Goal: Information Seeking & Learning: Learn about a topic

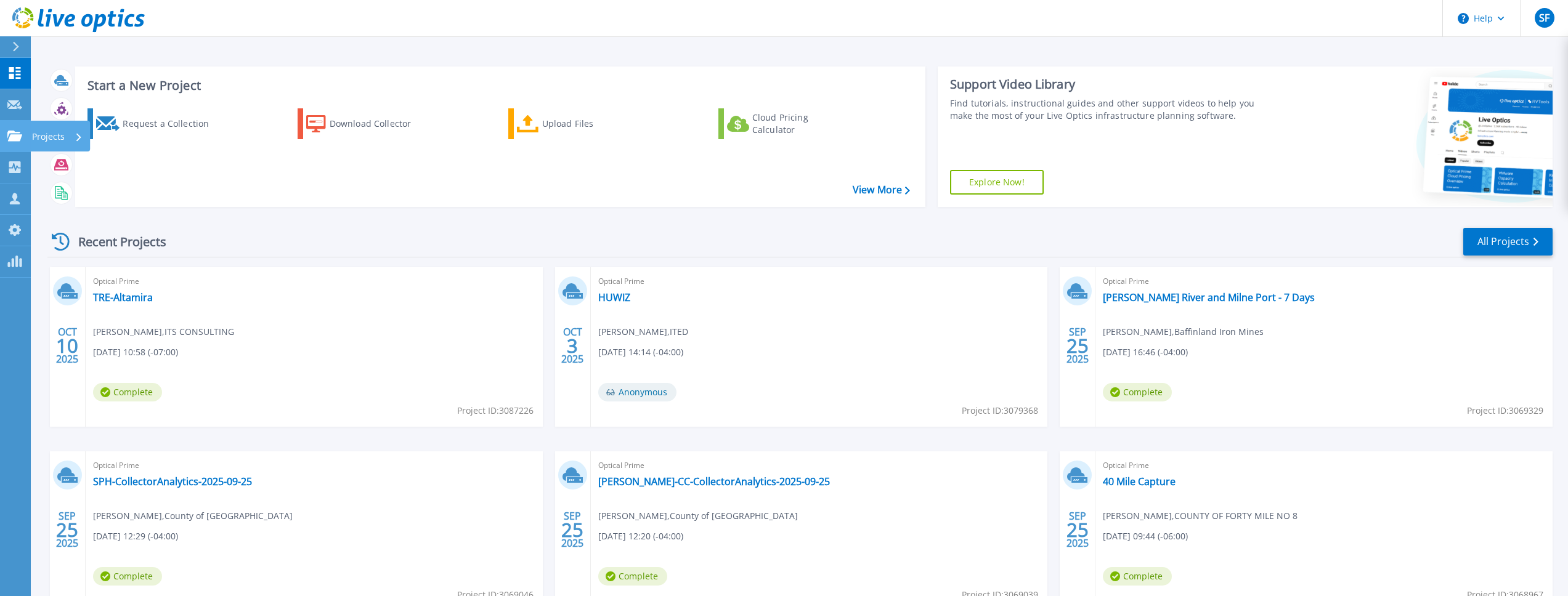
click at [13, 145] on link "Projects Projects" at bounding box center [16, 136] width 31 height 31
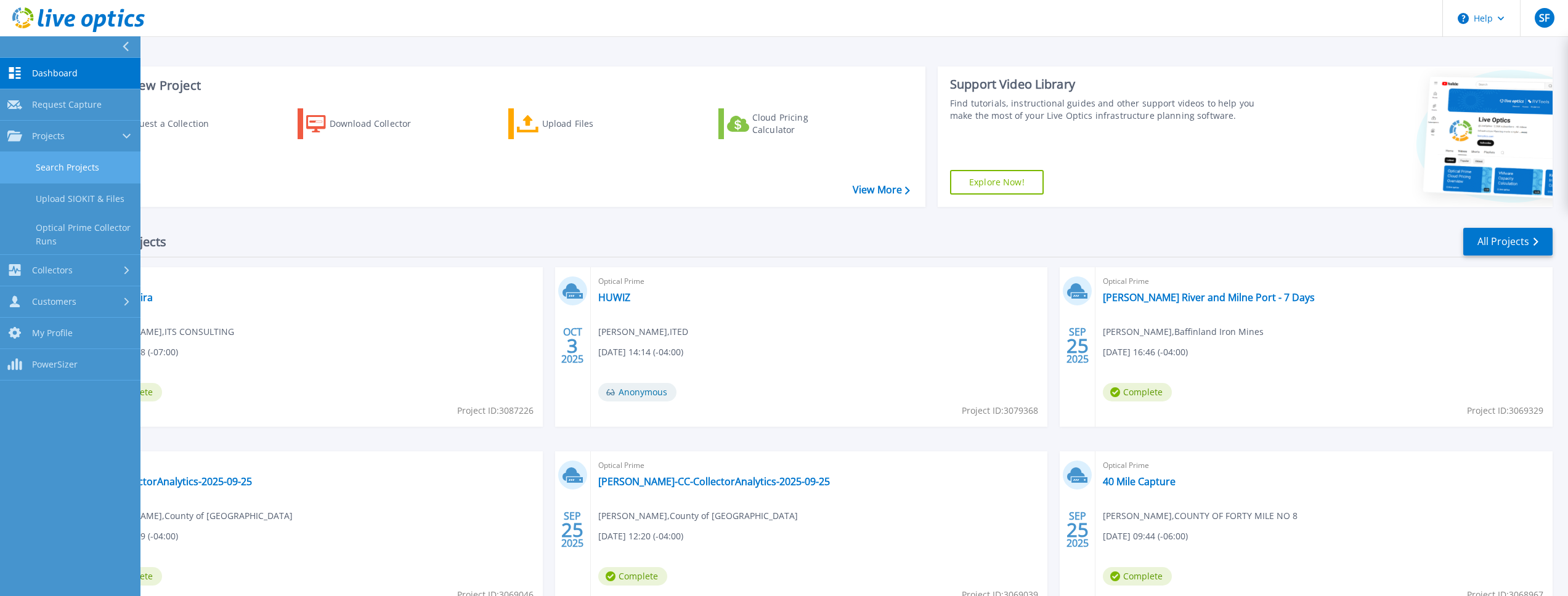
click at [43, 170] on link "Search Projects" at bounding box center [70, 168] width 141 height 31
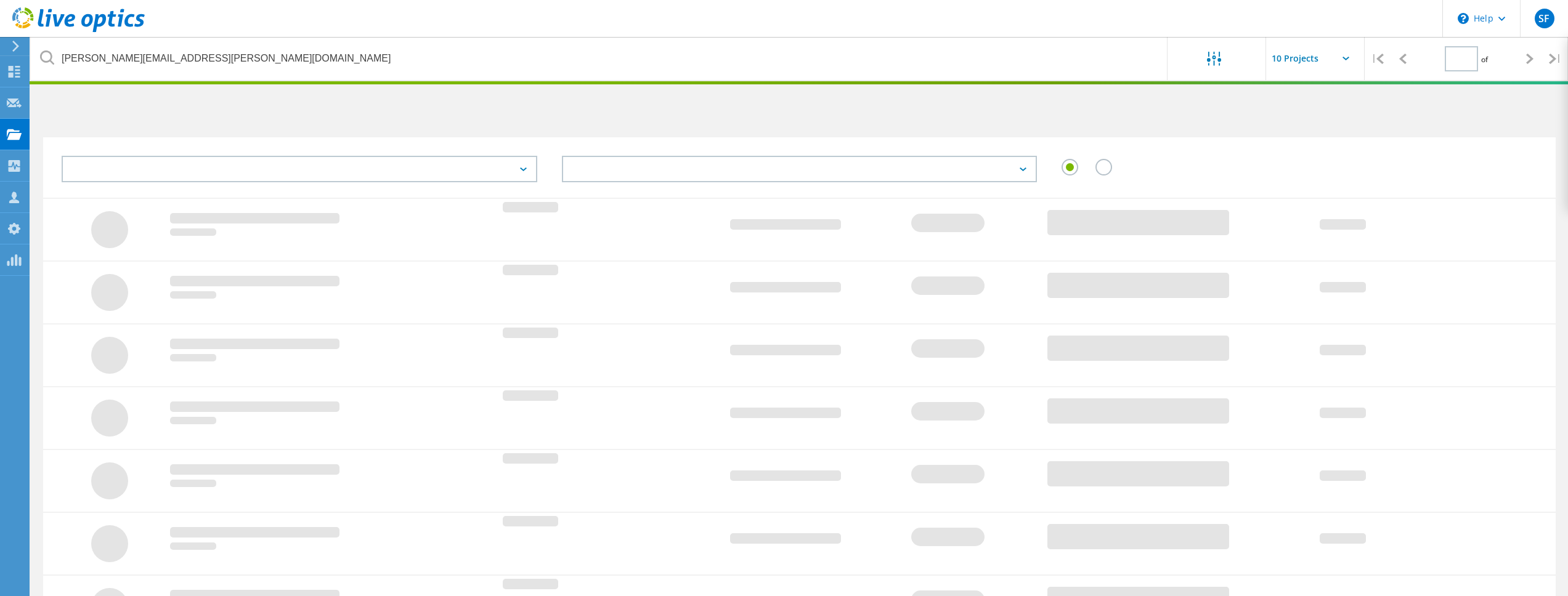
type input "1"
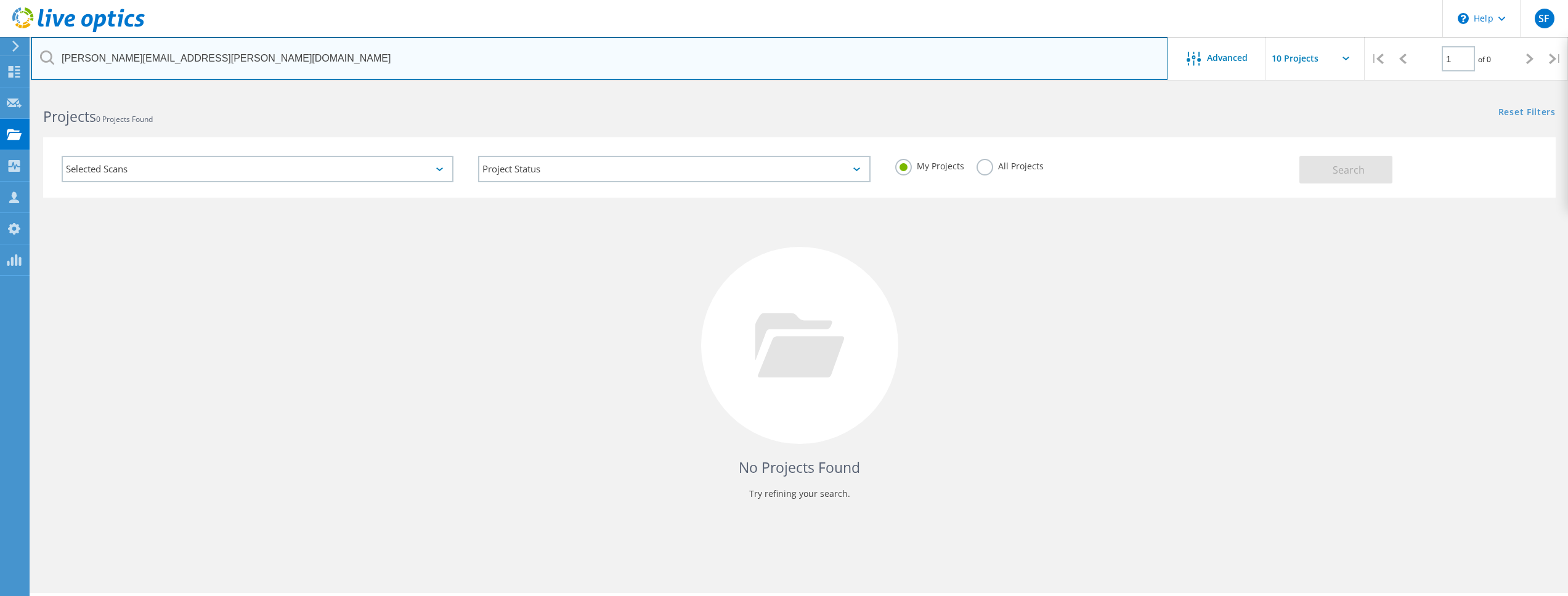
drag, startPoint x: 262, startPoint y: 52, endPoint x: 277, endPoint y: 67, distance: 21.2
click at [277, 67] on input "dan.simunic@i-virtualize.com" at bounding box center [600, 59] width 1138 height 43
type input "Baffinland"
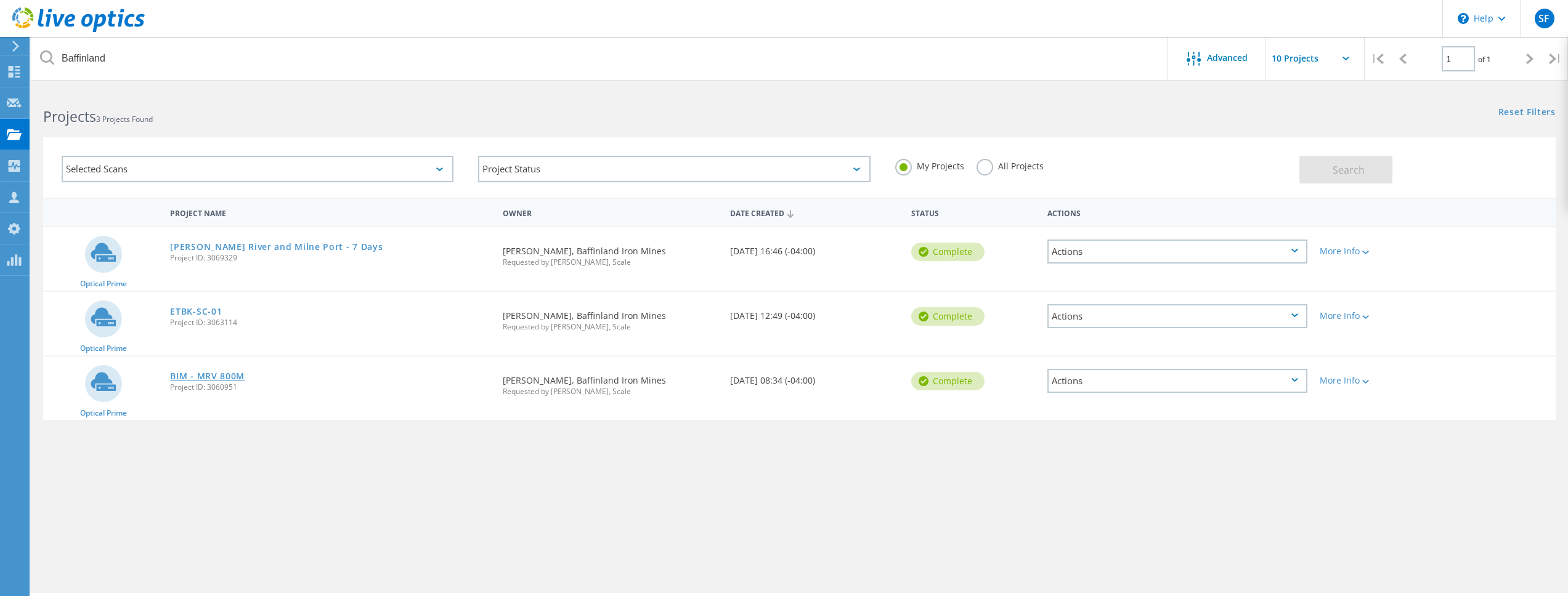
click at [207, 376] on link "BIM - MRV 800M" at bounding box center [207, 376] width 75 height 9
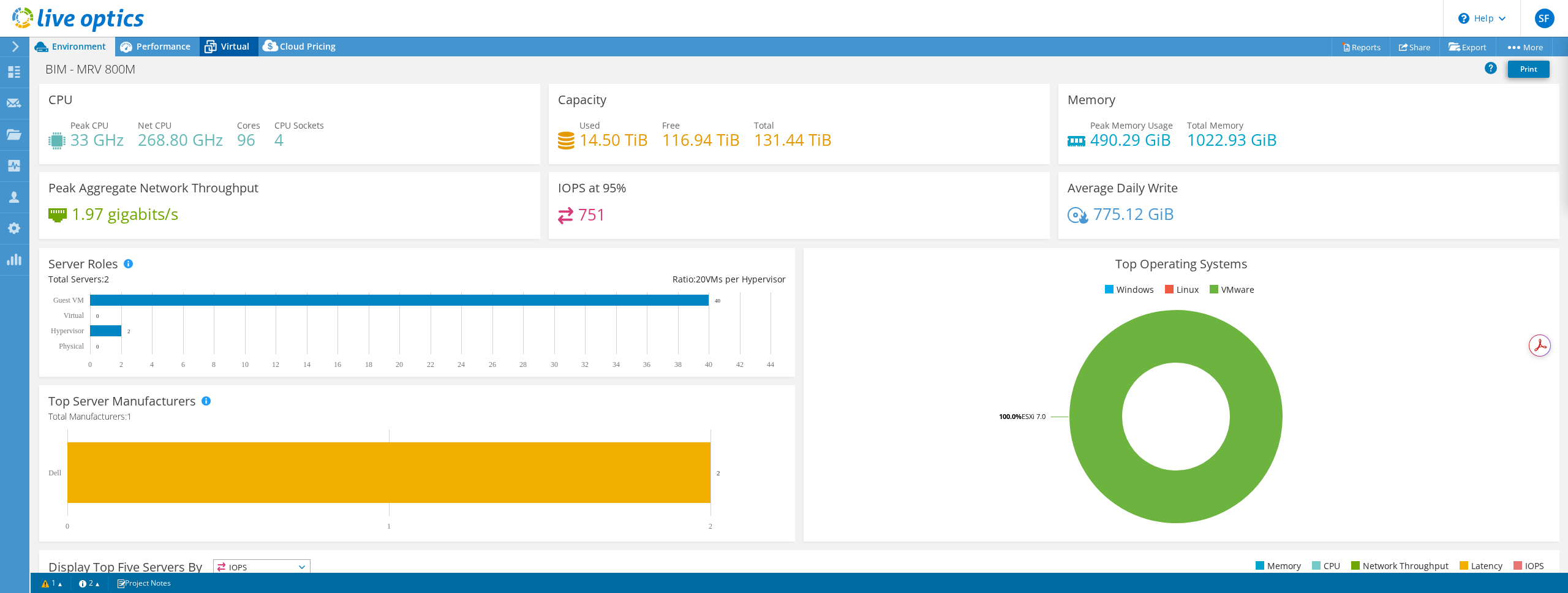
click at [231, 49] on span "Virtual" at bounding box center [235, 46] width 28 height 12
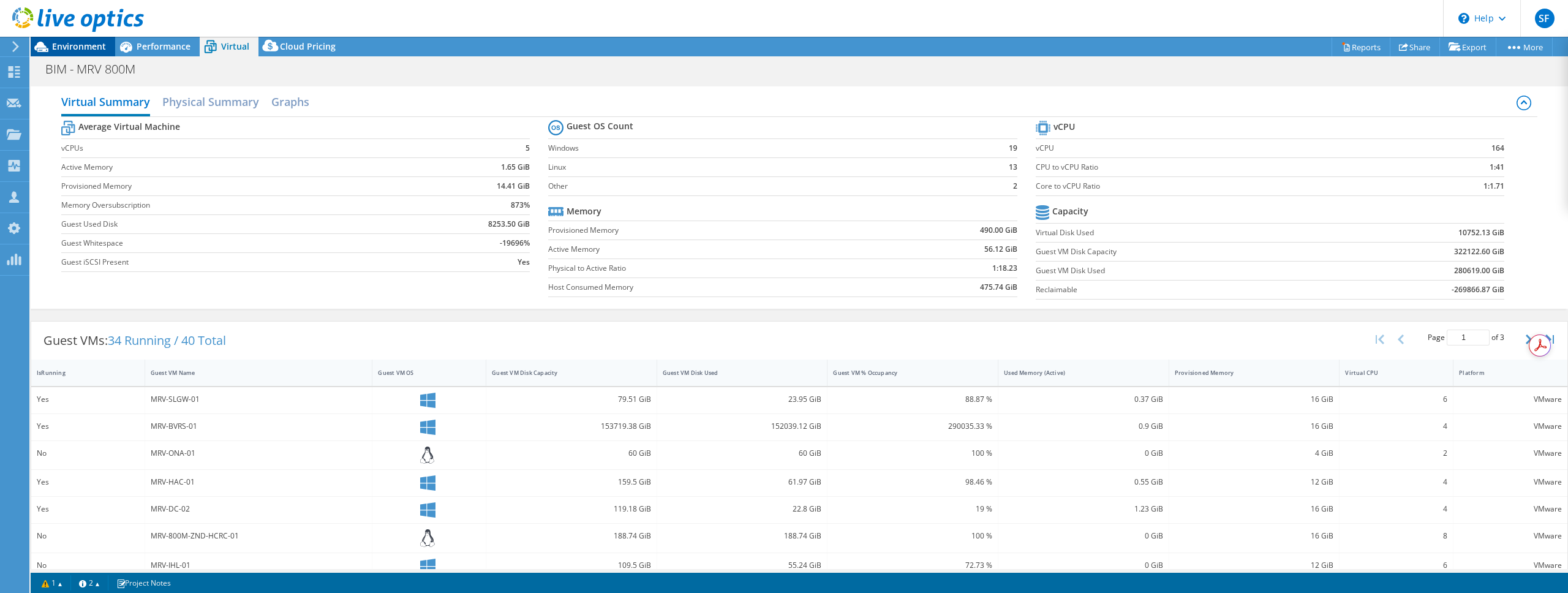
click at [103, 47] on span "Environment" at bounding box center [79, 46] width 54 height 12
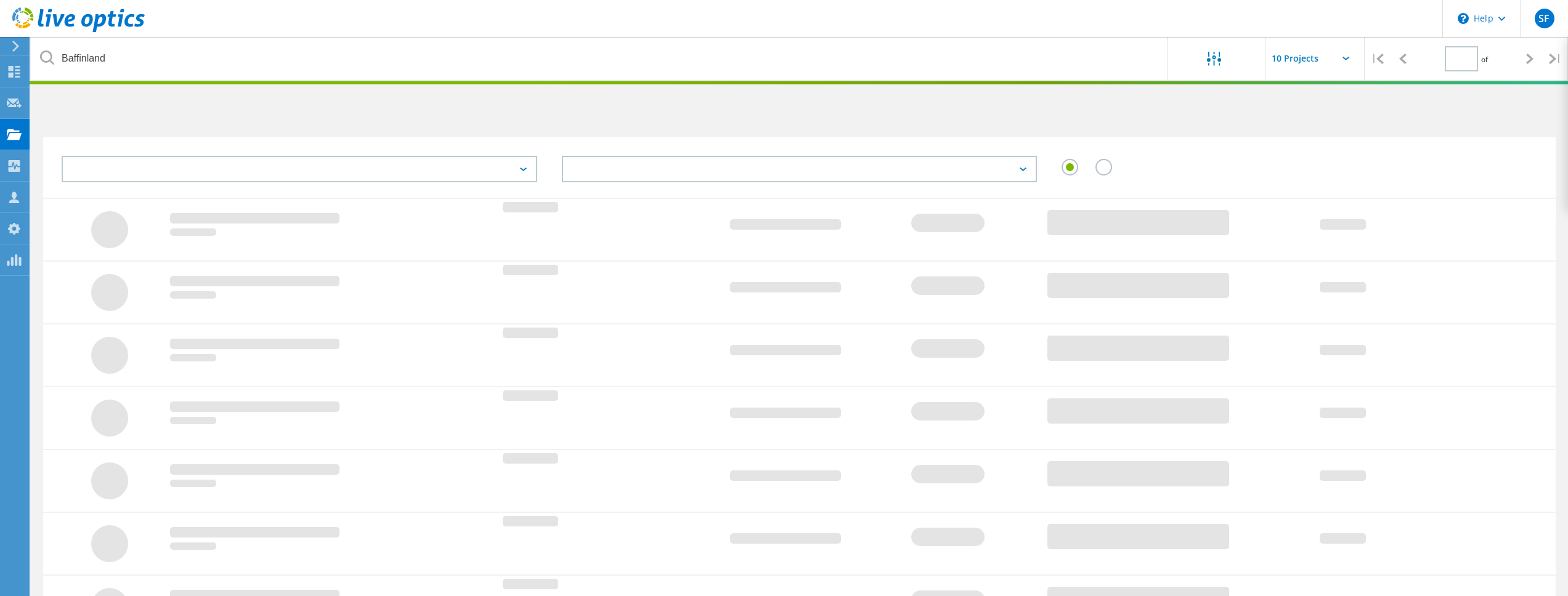
type input "1"
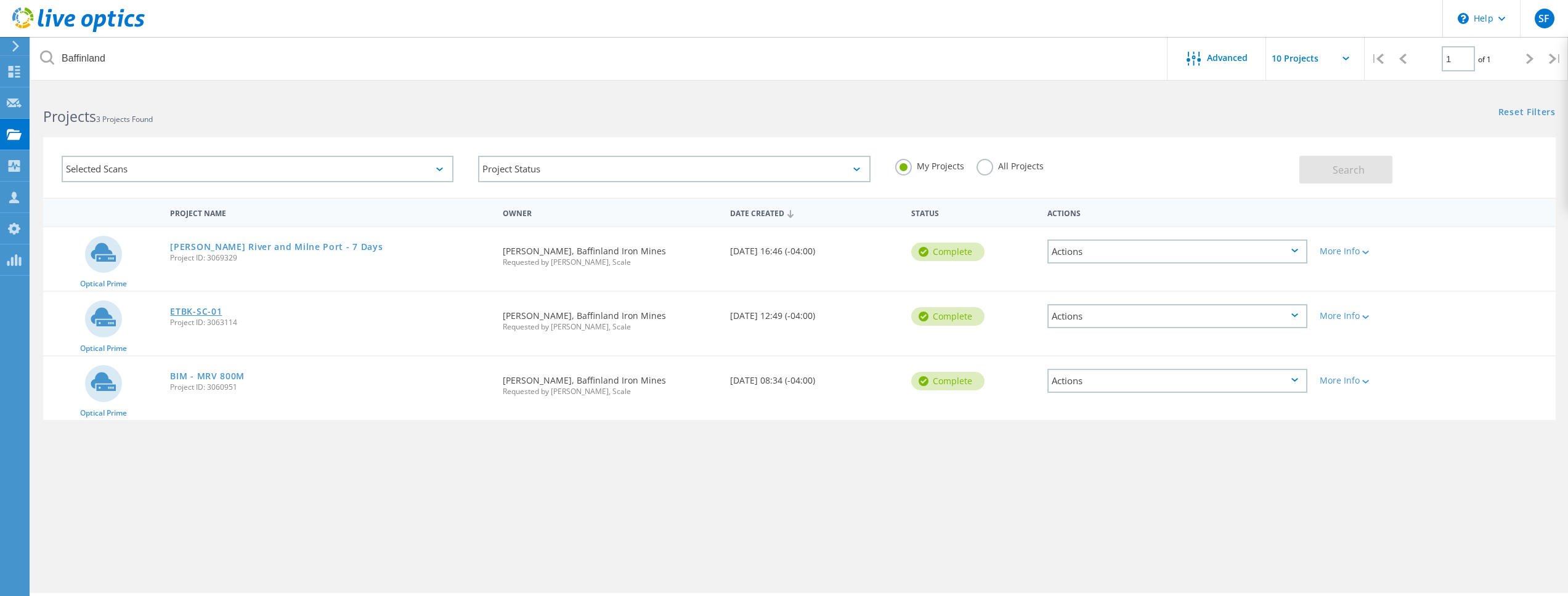
click at [200, 312] on link "ETBK-SC-01" at bounding box center [196, 311] width 52 height 9
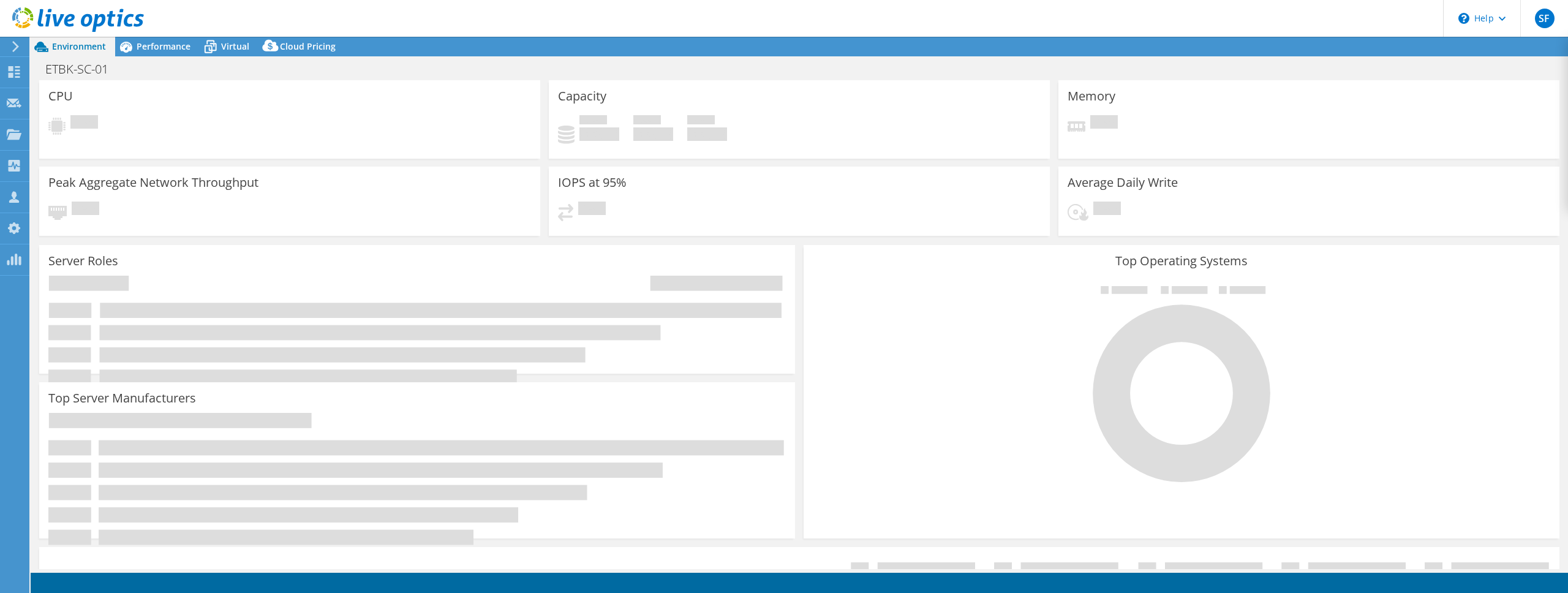
select select "USD"
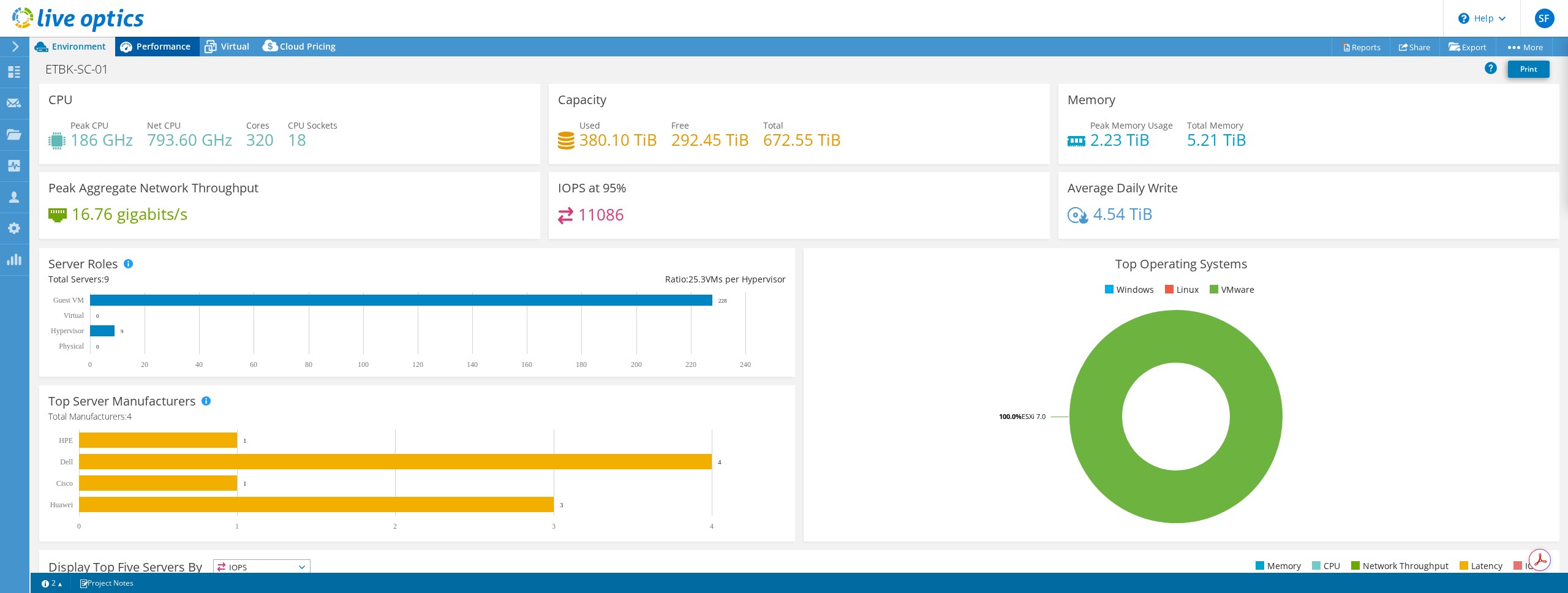
click at [161, 51] on span "Performance" at bounding box center [164, 46] width 54 height 12
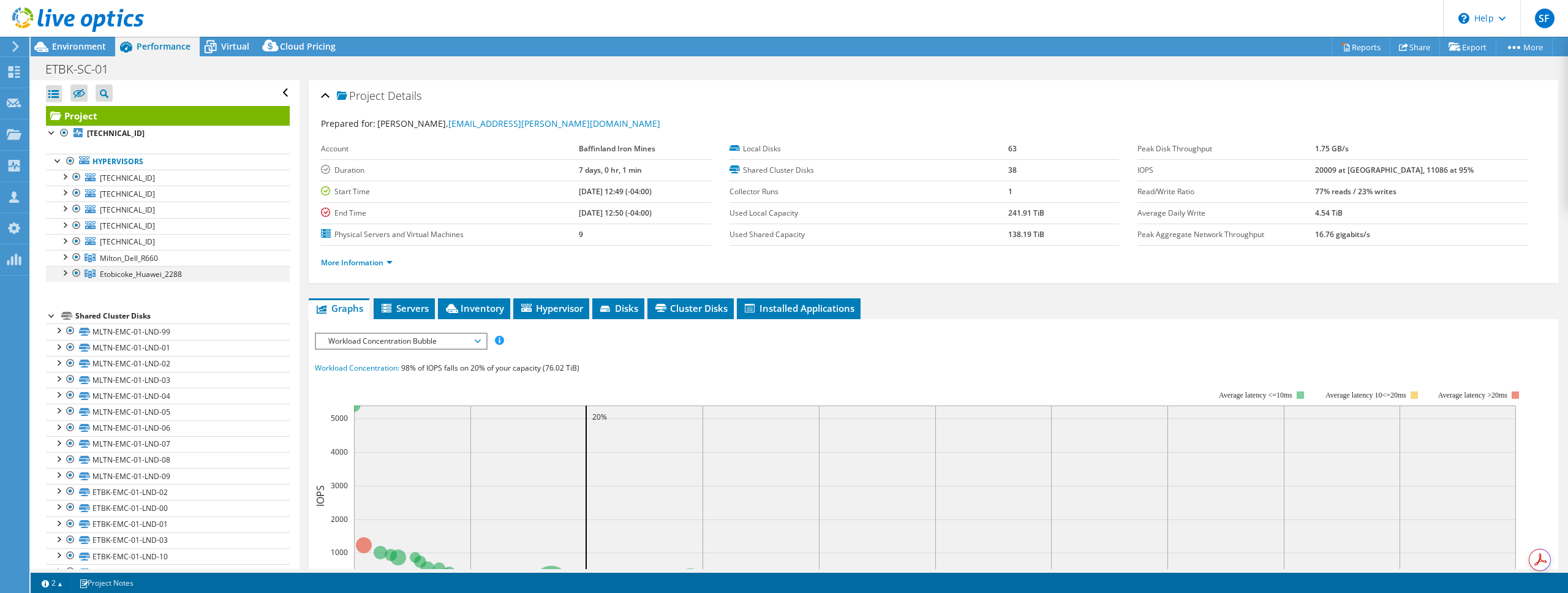
click at [64, 274] on div at bounding box center [64, 272] width 12 height 12
click at [64, 273] on div at bounding box center [64, 272] width 12 height 12
click at [65, 258] on div at bounding box center [64, 256] width 12 height 12
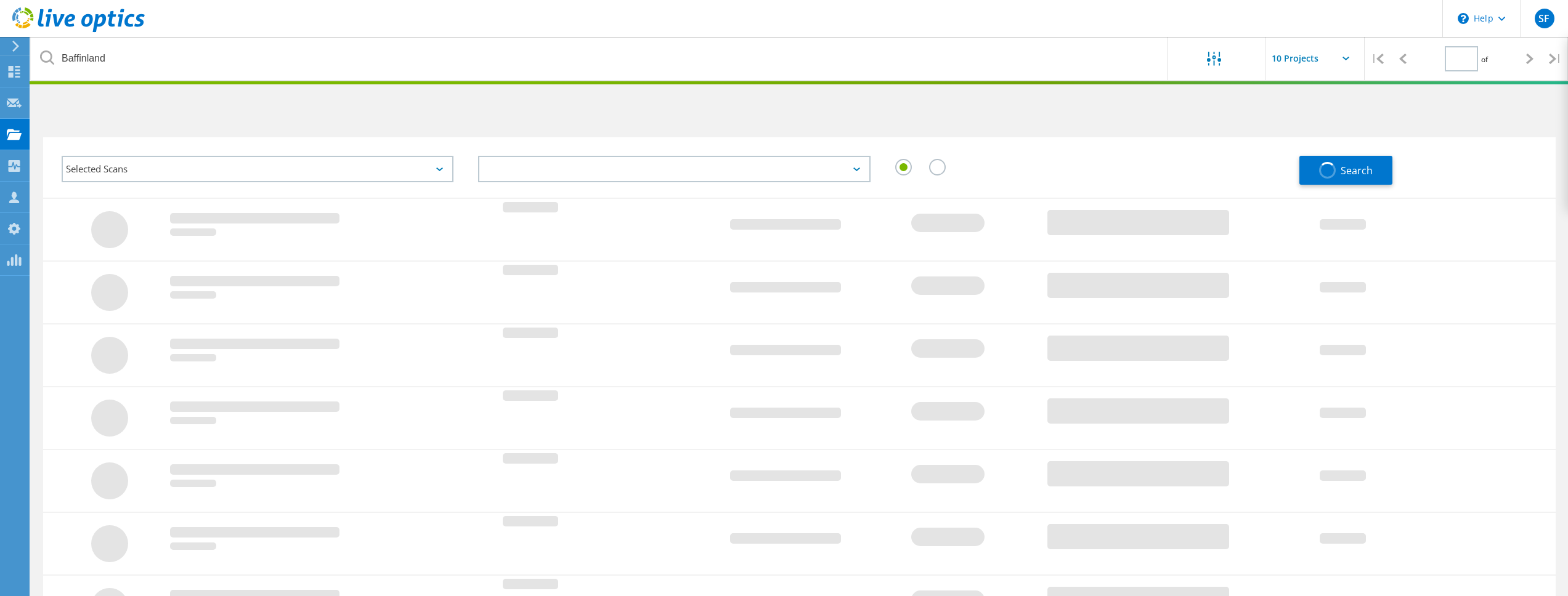
type input "1"
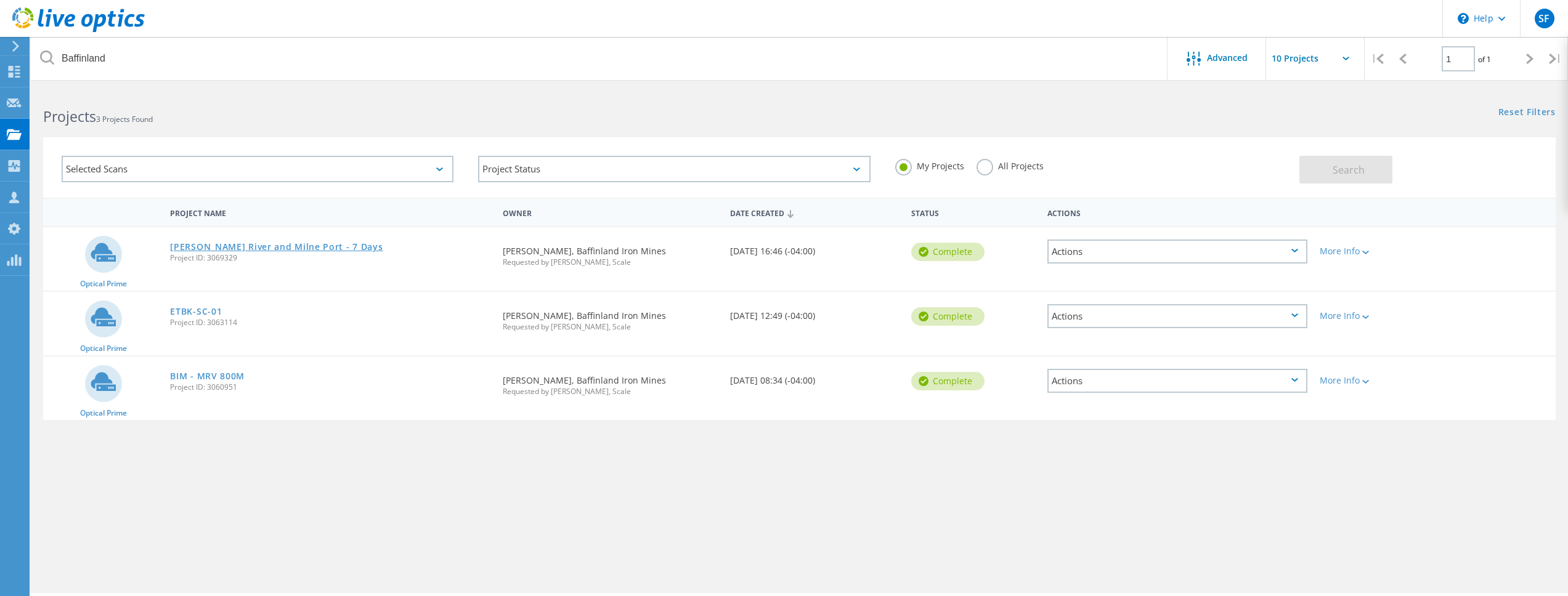
click at [249, 247] on link "[PERSON_NAME] River and Milne Port - 7 Days" at bounding box center [276, 247] width 213 height 9
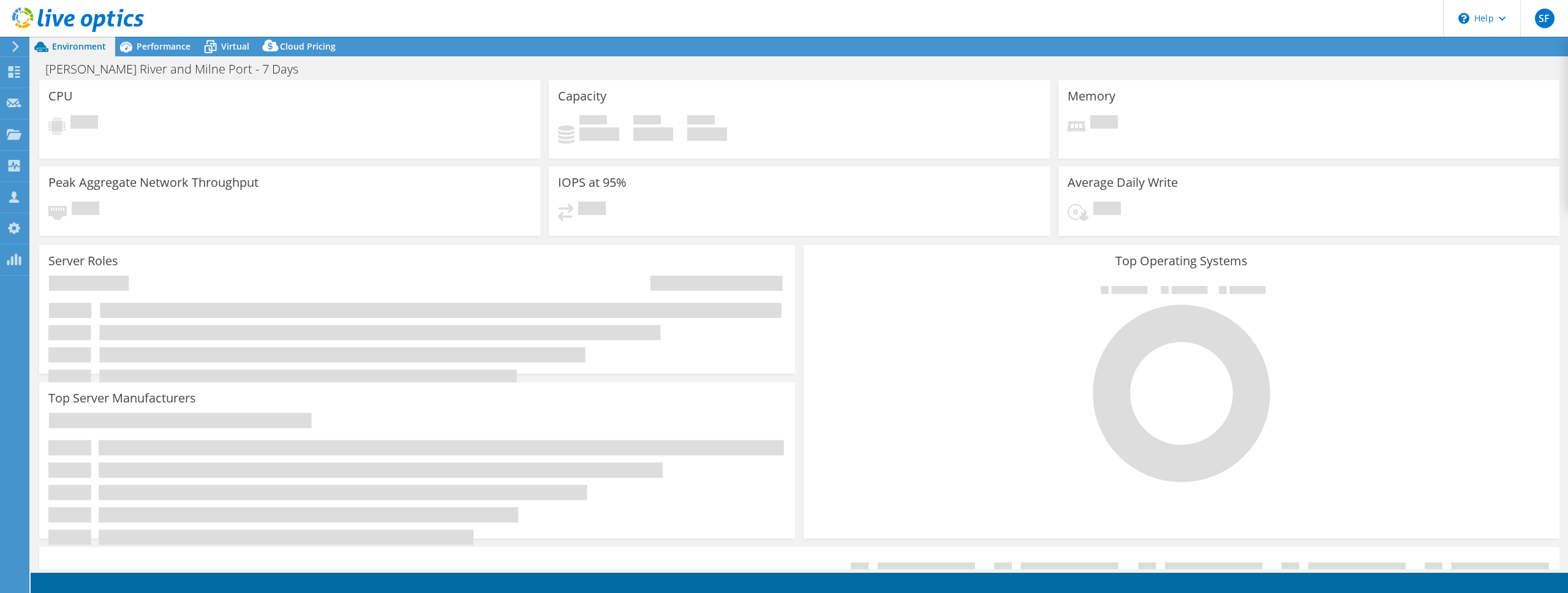
select select "USD"
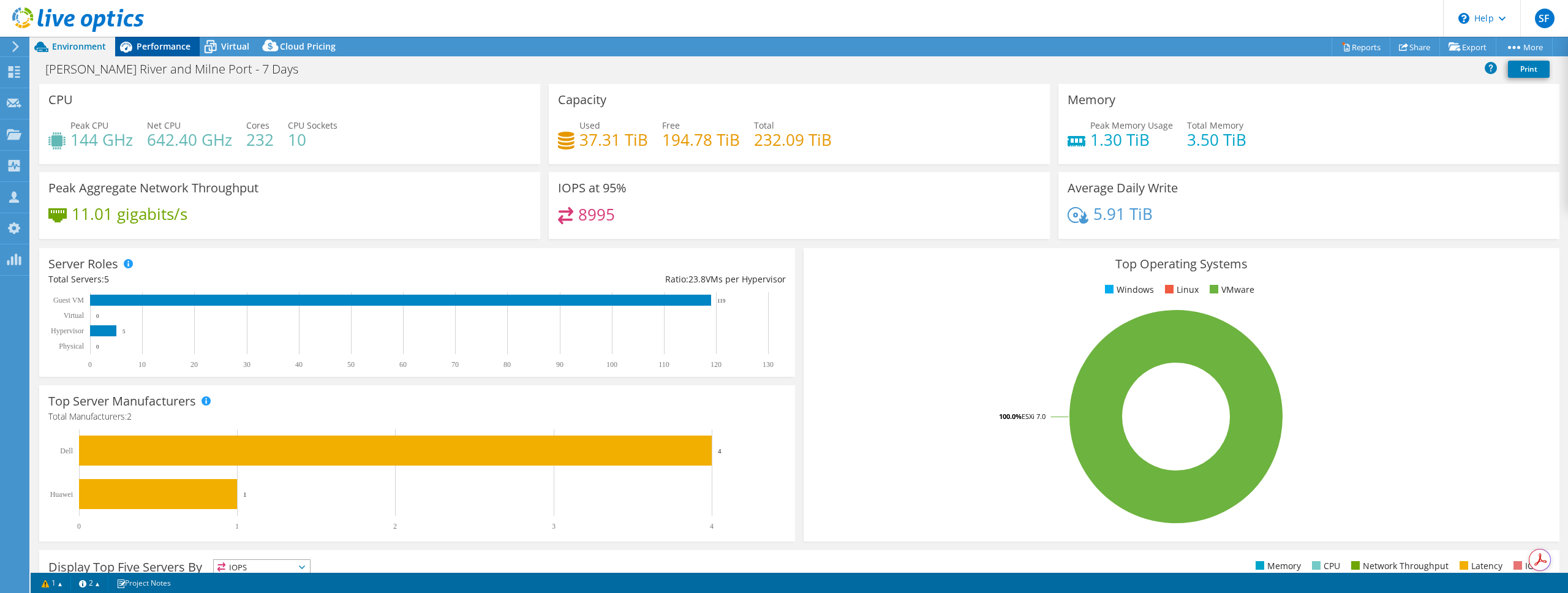
click at [174, 50] on span "Performance" at bounding box center [164, 46] width 54 height 12
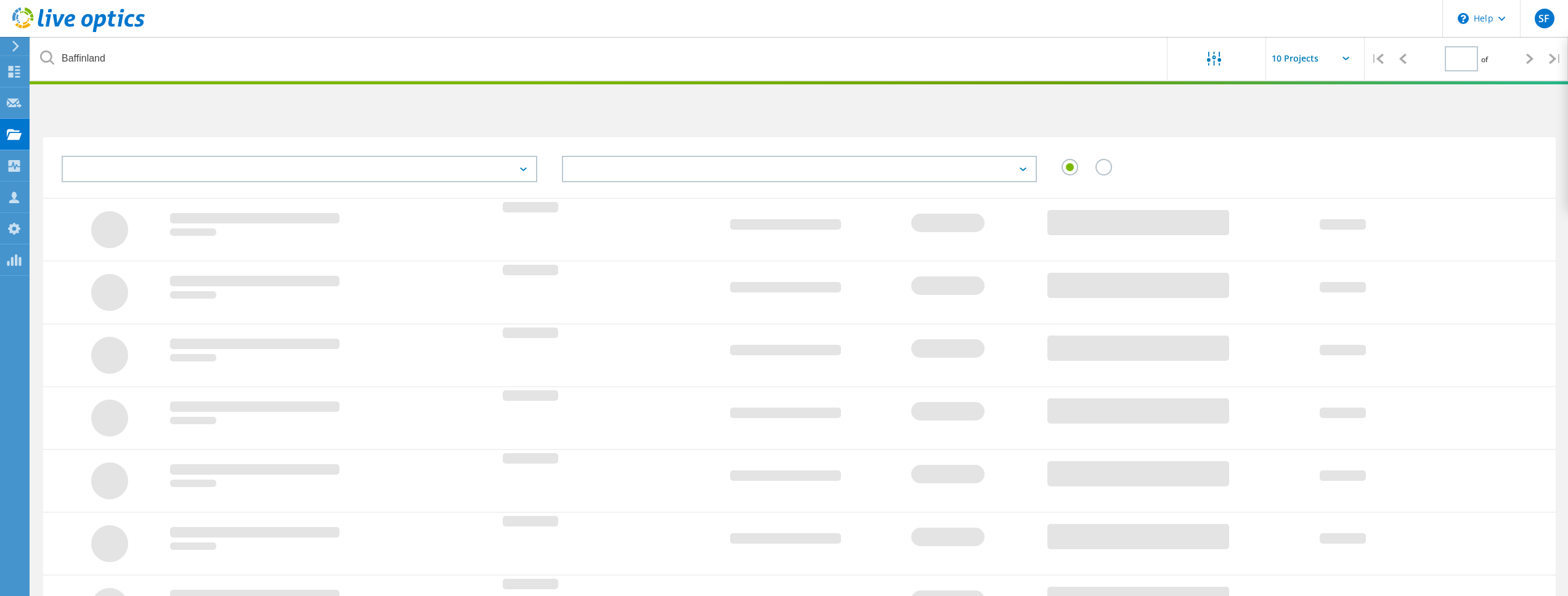
type input "1"
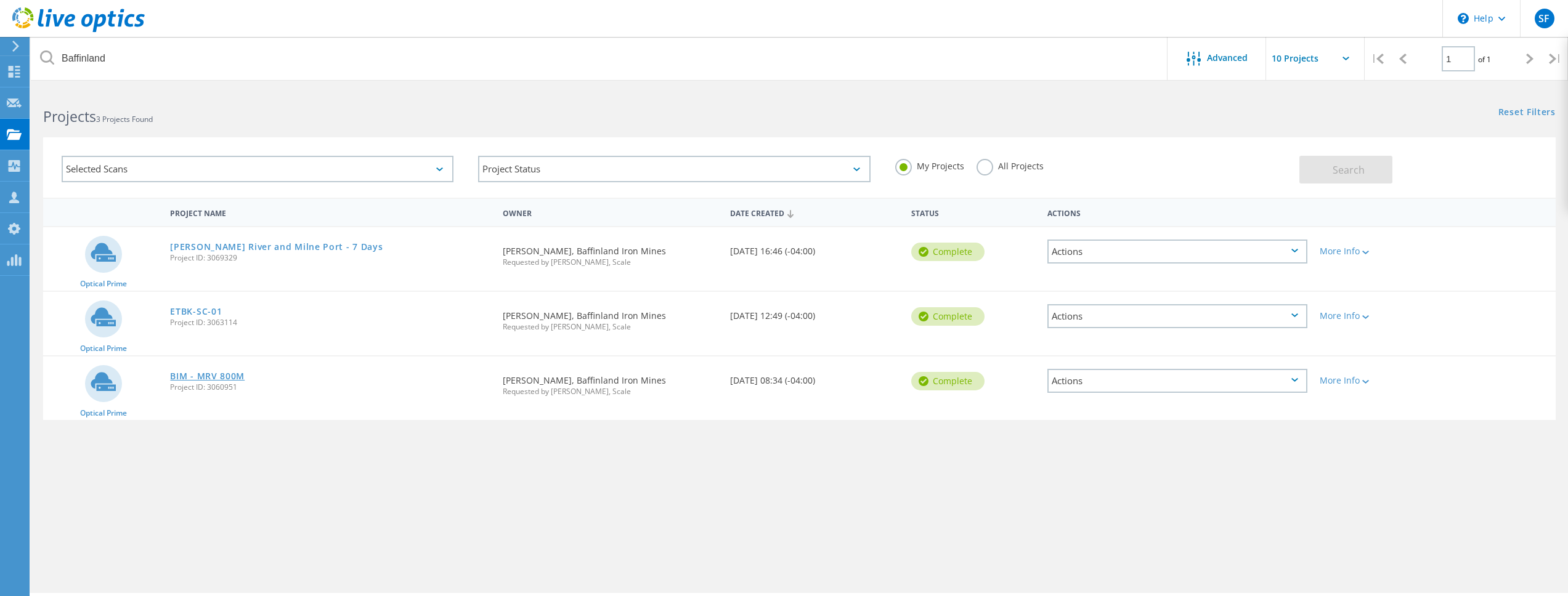
click at [234, 380] on link "BIM - MRV 800M" at bounding box center [207, 376] width 75 height 9
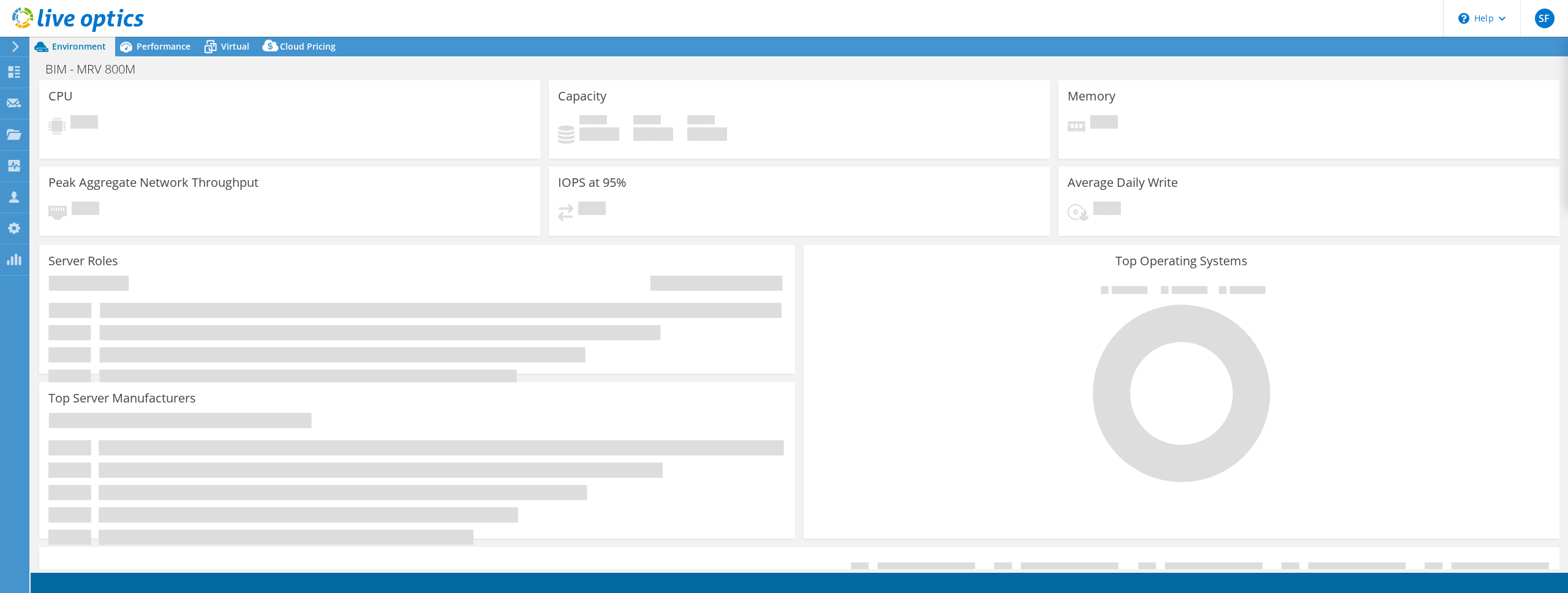
select select "USD"
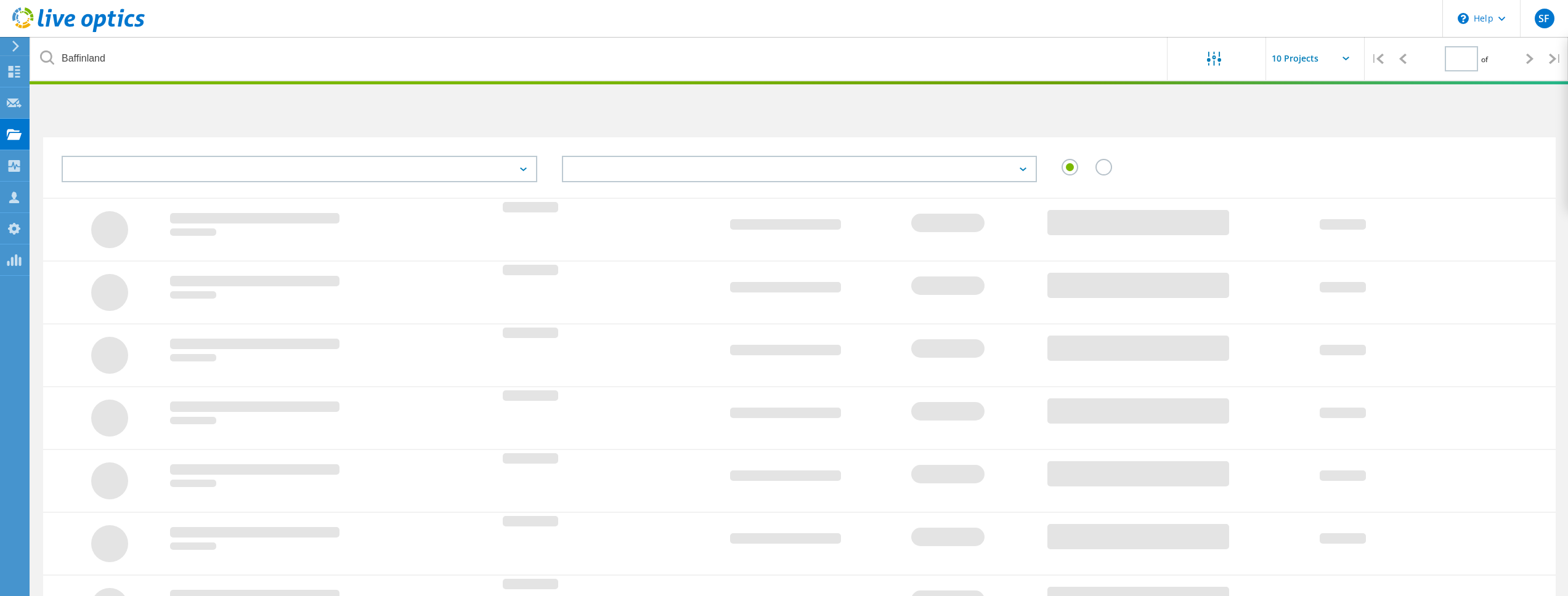
type input "1"
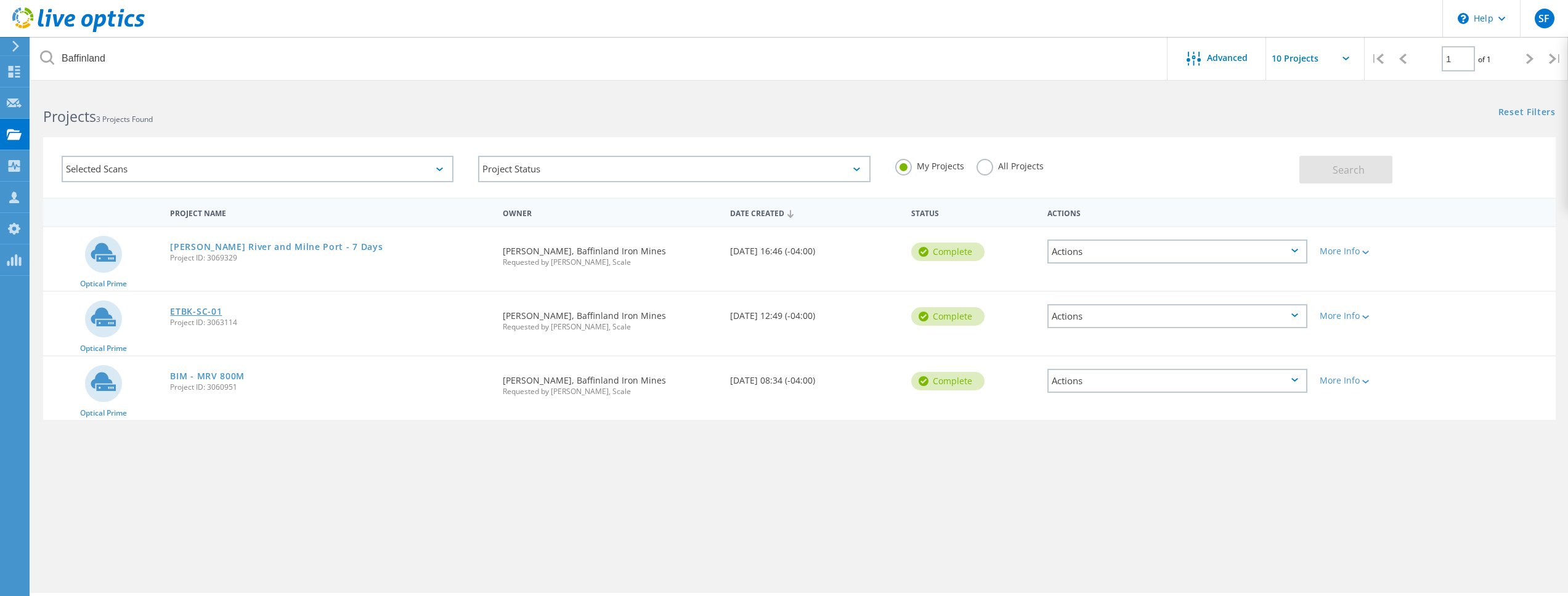
click at [196, 308] on link "ETBK-SC-01" at bounding box center [196, 311] width 52 height 9
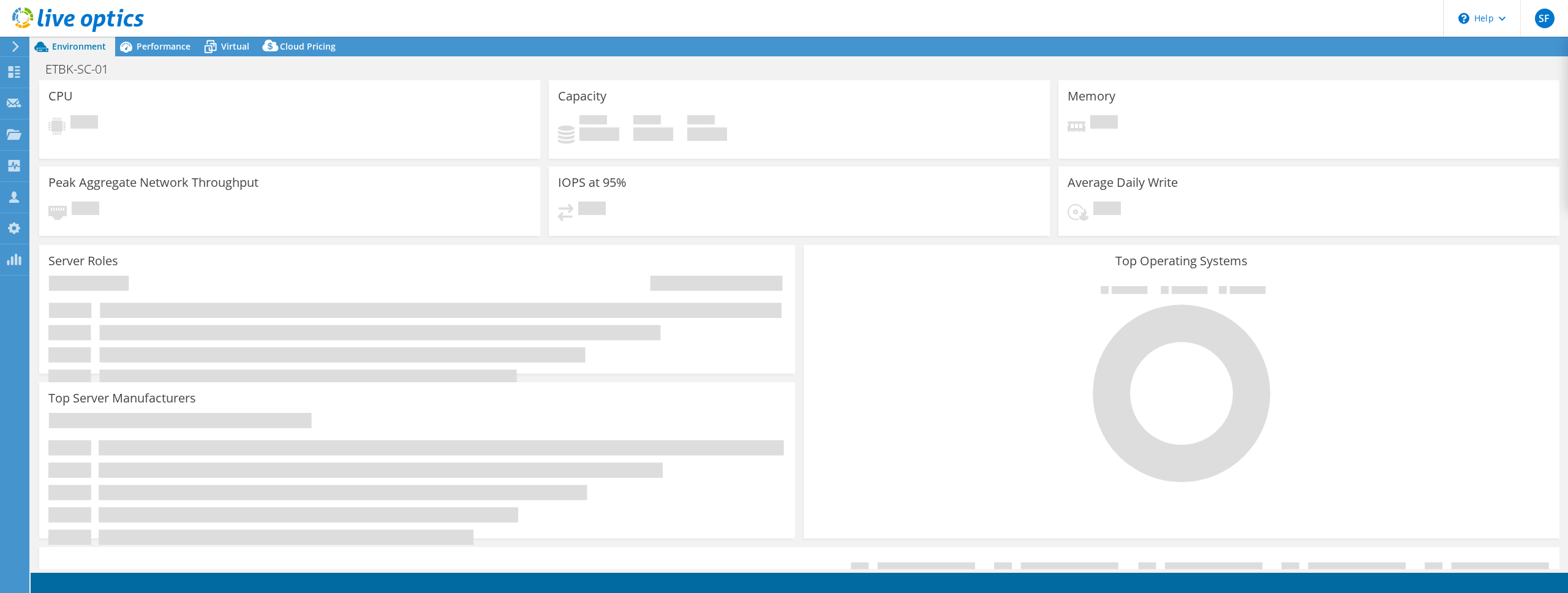
select select "USD"
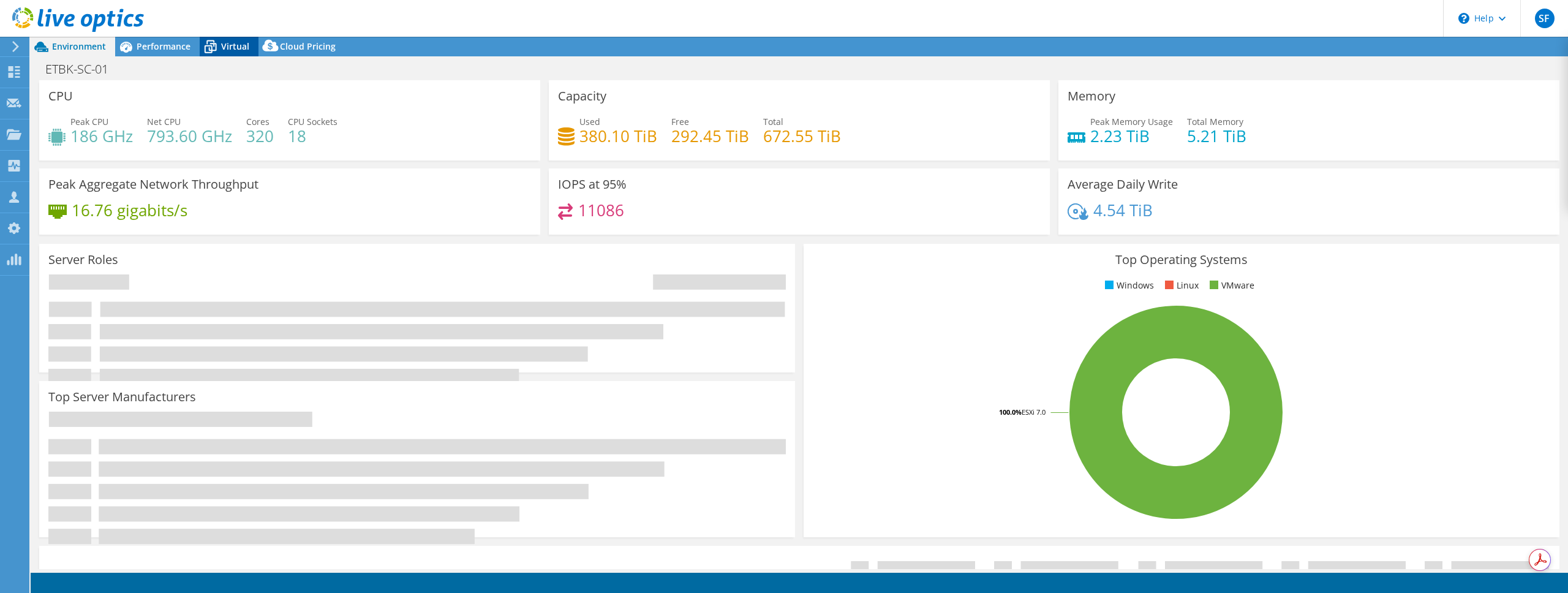
click at [239, 48] on span "Virtual" at bounding box center [235, 46] width 28 height 12
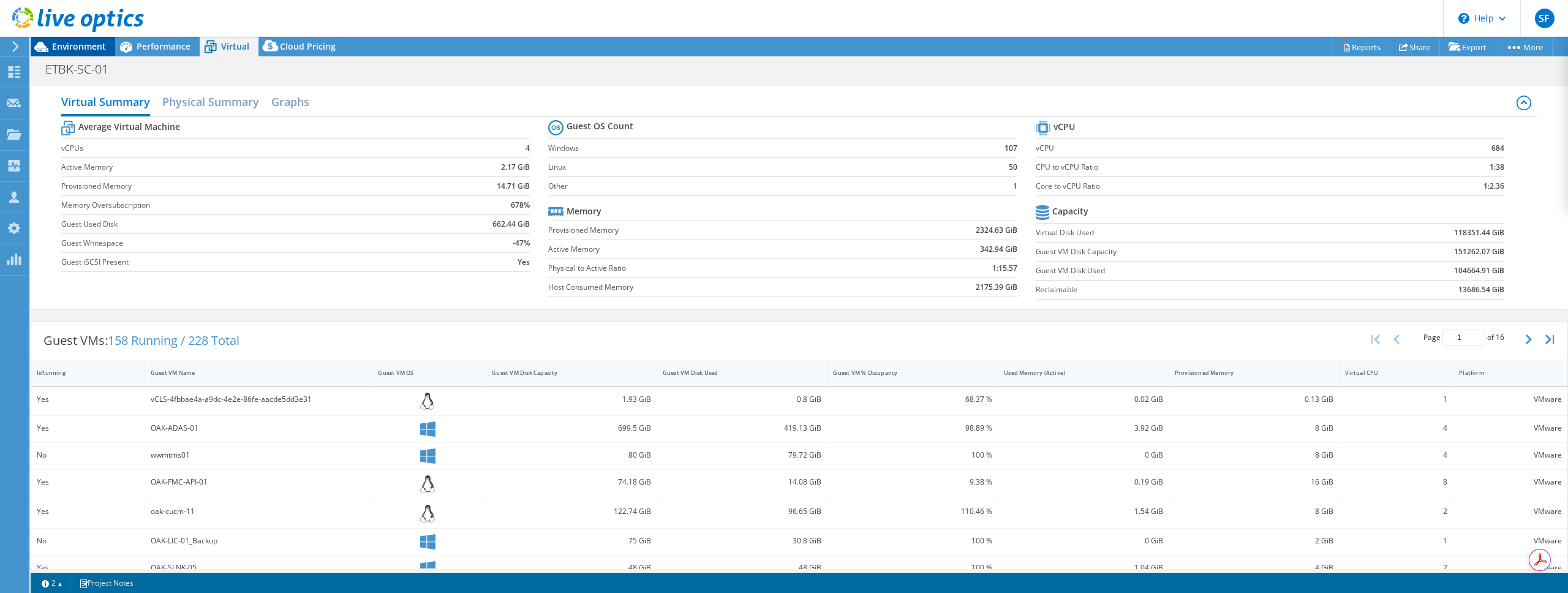
click at [97, 49] on span "Environment" at bounding box center [79, 46] width 54 height 12
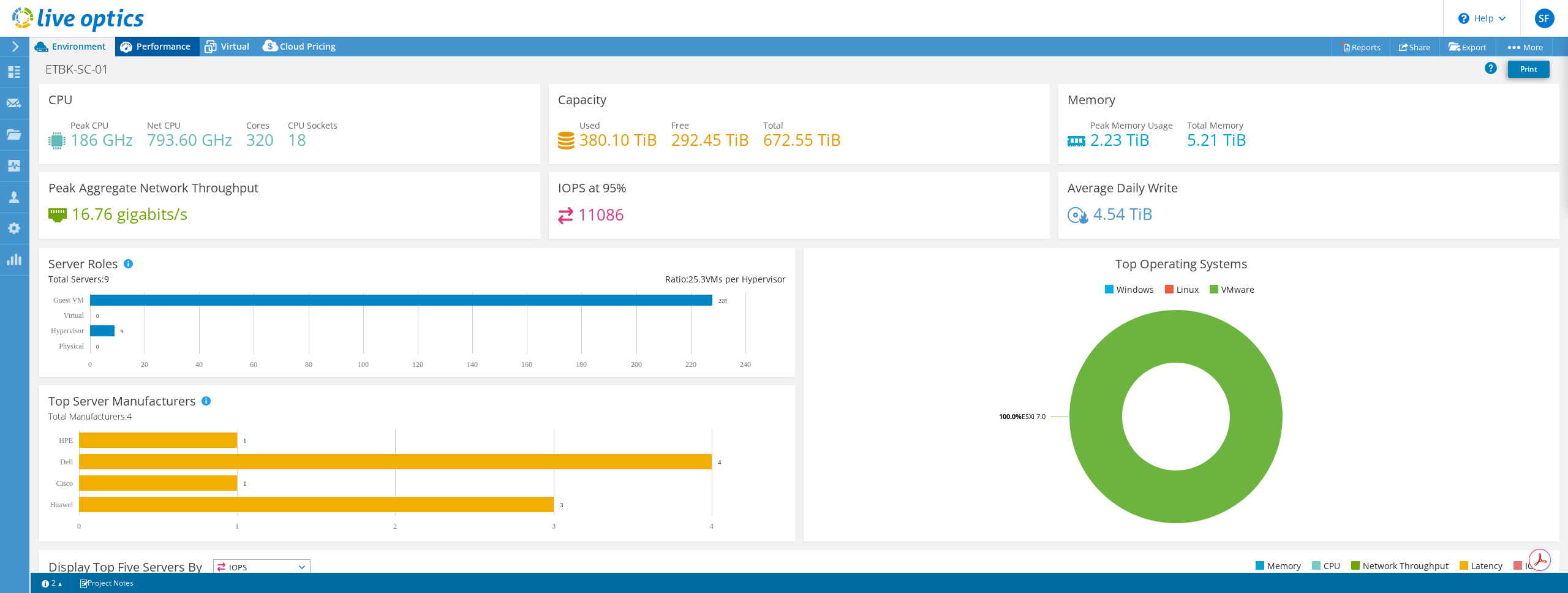
click at [166, 43] on span "Performance" at bounding box center [164, 46] width 54 height 12
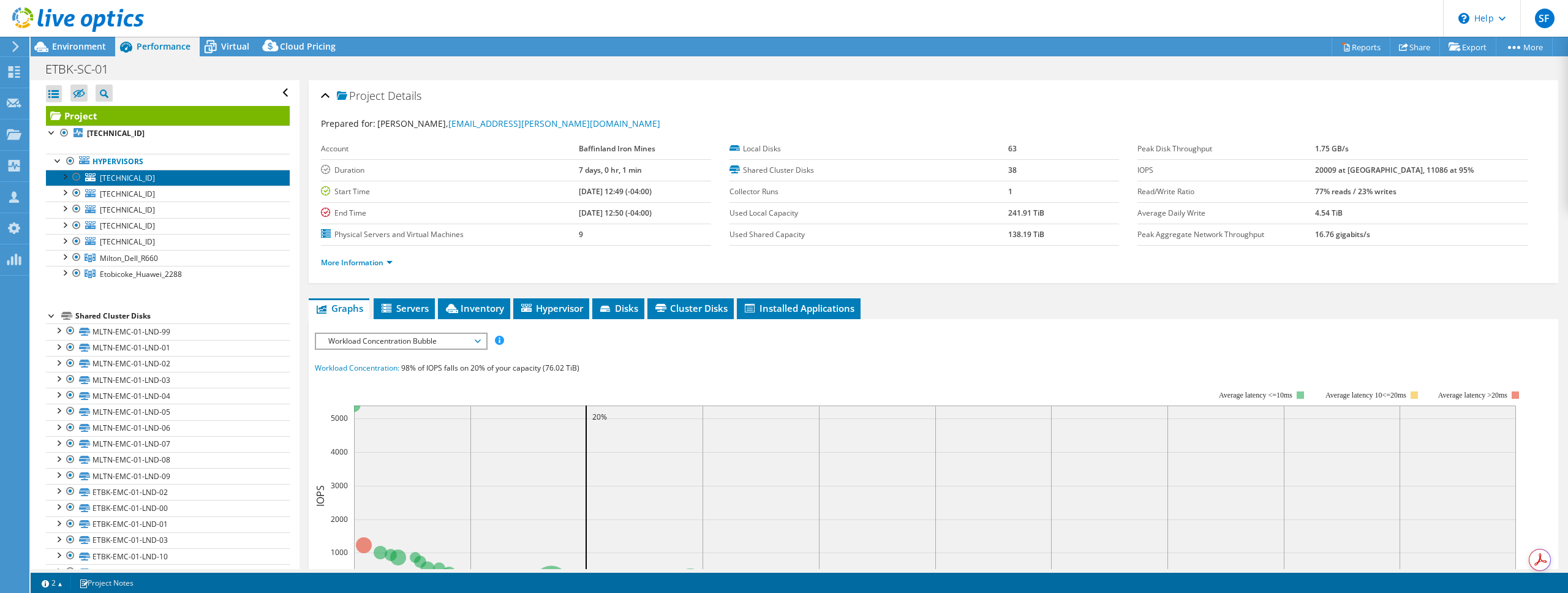
click at [126, 179] on span "[TECHNICAL_ID]" at bounding box center [127, 178] width 55 height 10
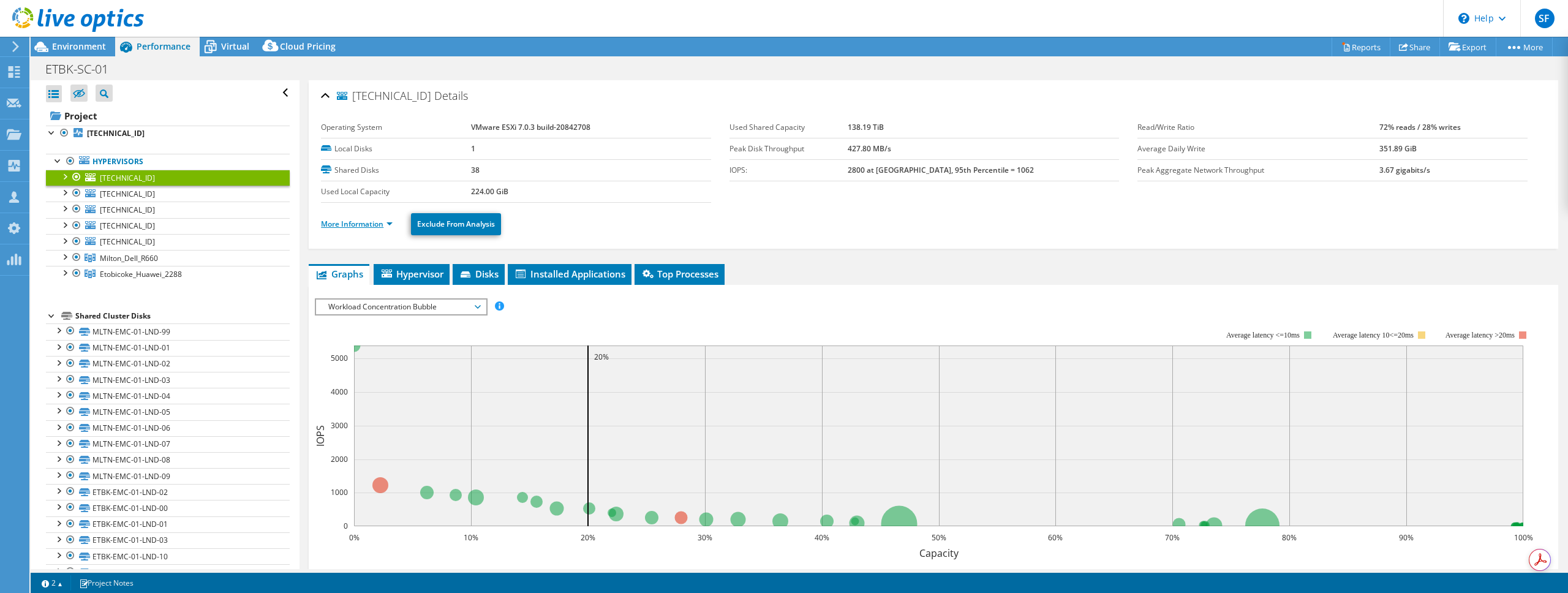
click at [364, 222] on link "More Information" at bounding box center [357, 223] width 72 height 10
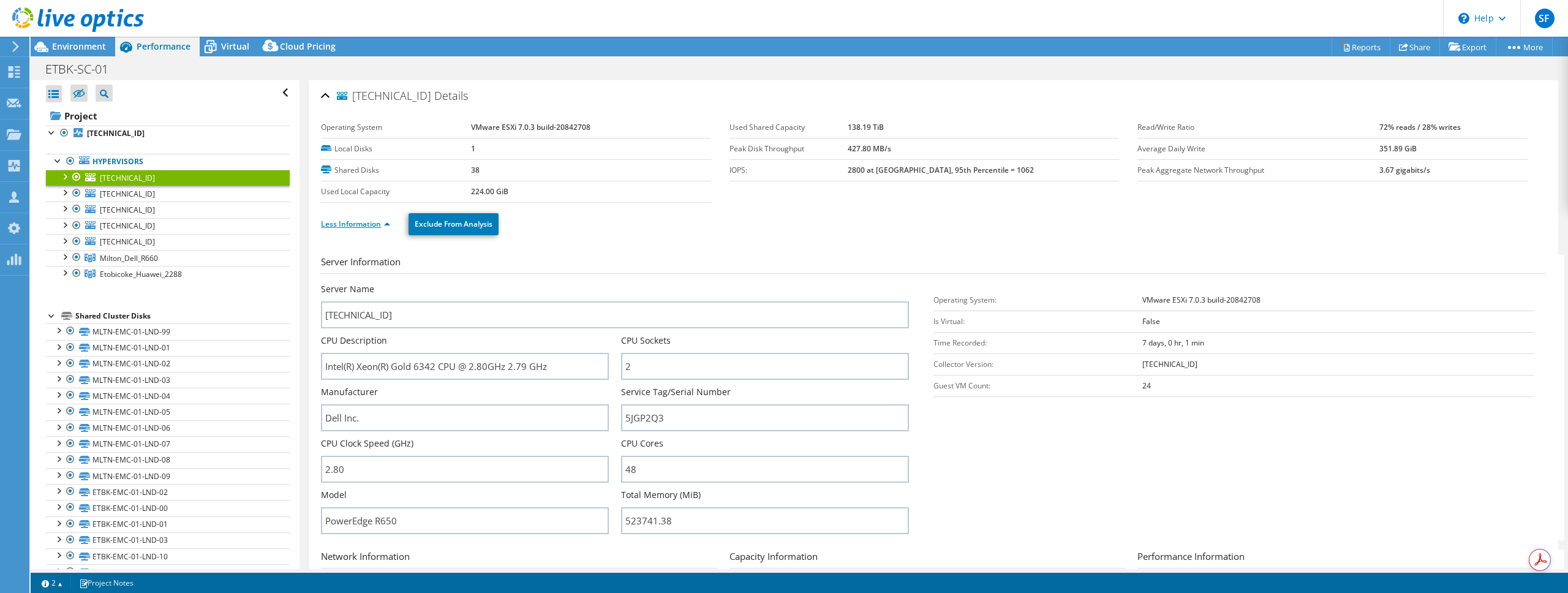
click at [366, 227] on link "Less Information" at bounding box center [356, 223] width 69 height 10
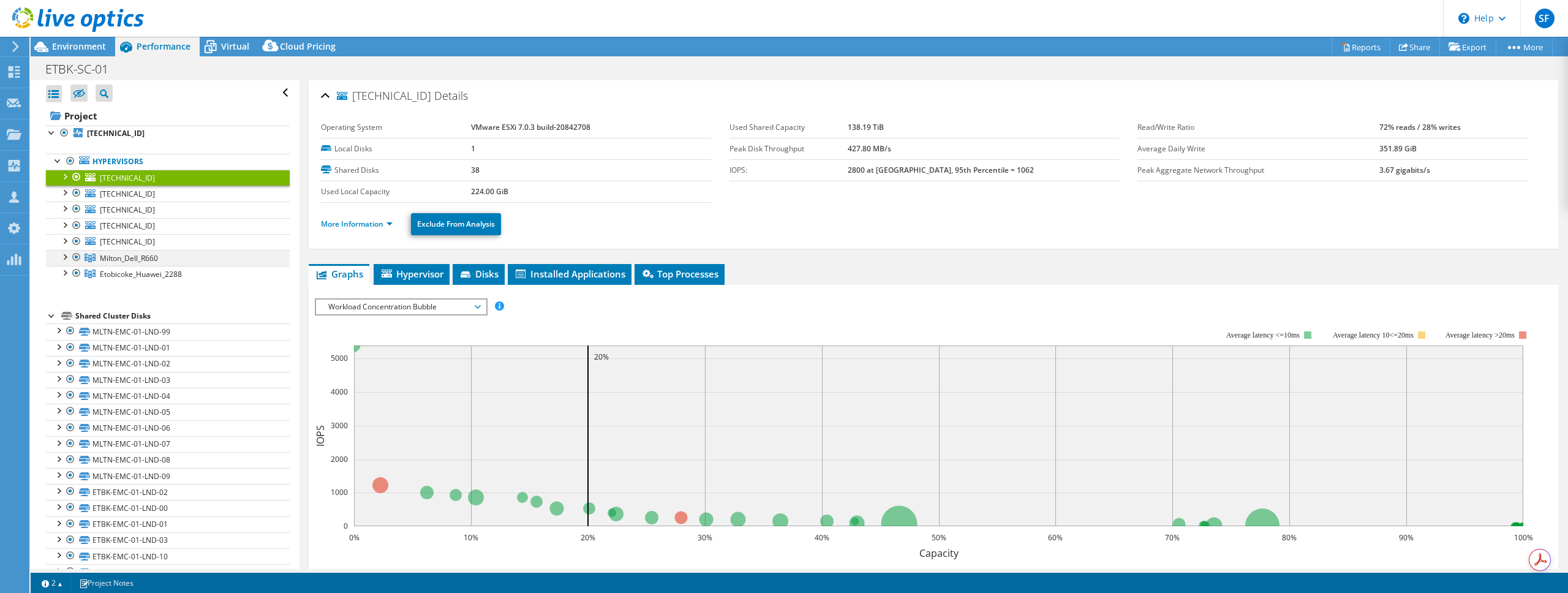
click at [61, 256] on div at bounding box center [64, 256] width 12 height 12
click at [66, 308] on div at bounding box center [64, 304] width 12 height 12
click at [56, 49] on span "Environment" at bounding box center [79, 46] width 54 height 12
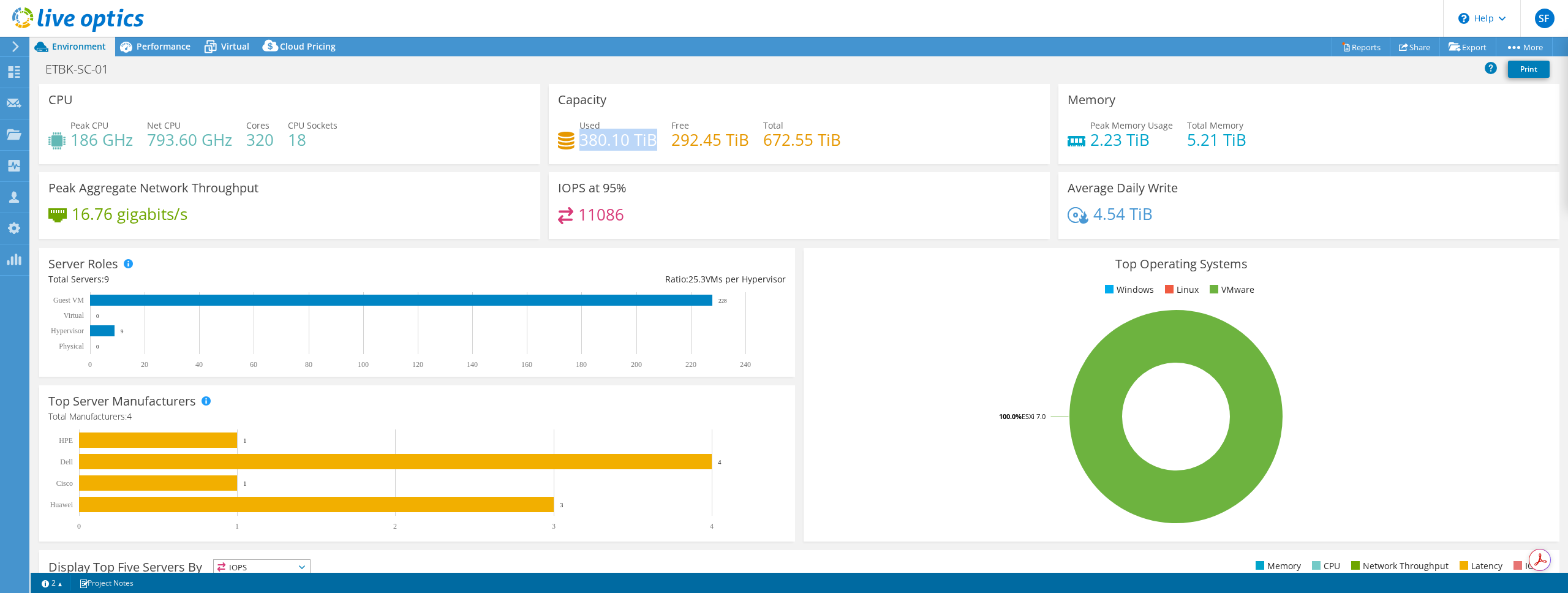
drag, startPoint x: 587, startPoint y: 138, endPoint x: 649, endPoint y: 140, distance: 62.0
click at [649, 140] on h4 "380.10 TiB" at bounding box center [618, 139] width 78 height 13
click at [781, 218] on div "11086" at bounding box center [799, 220] width 483 height 26
click at [222, 46] on span "Virtual" at bounding box center [235, 46] width 28 height 12
